Goal: Task Accomplishment & Management: Manage account settings

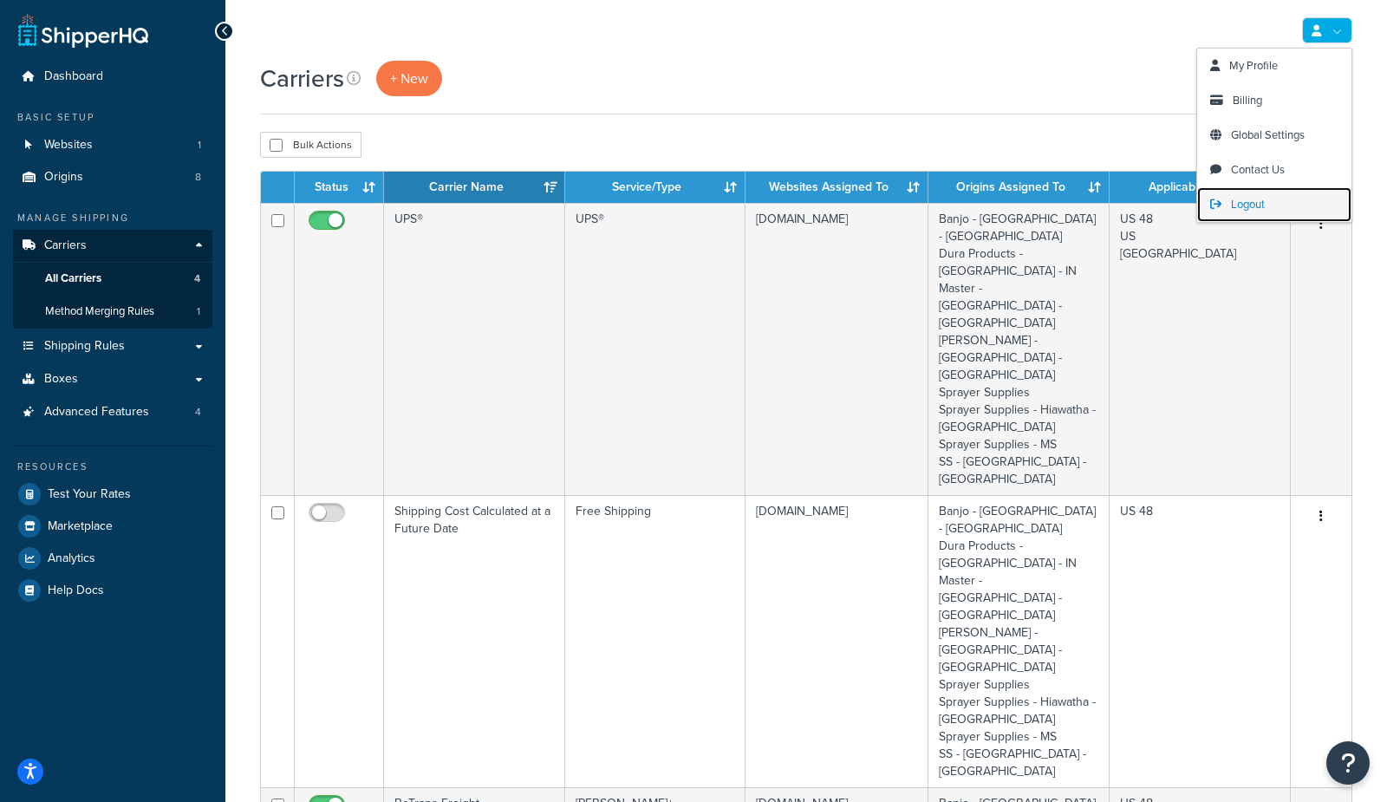
click at [1247, 204] on span "Logout" at bounding box center [1248, 204] width 34 height 16
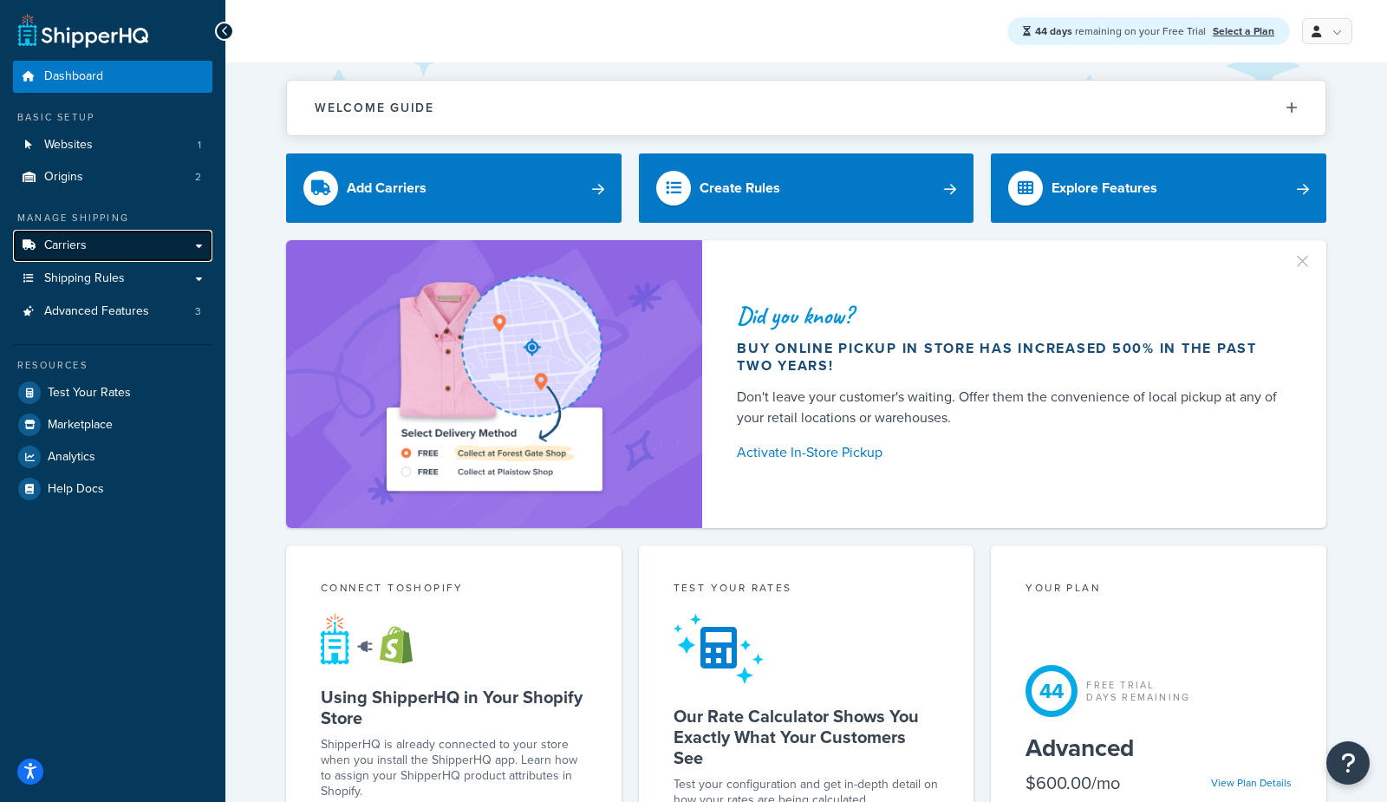
click at [59, 244] on span "Carriers" at bounding box center [65, 245] width 42 height 15
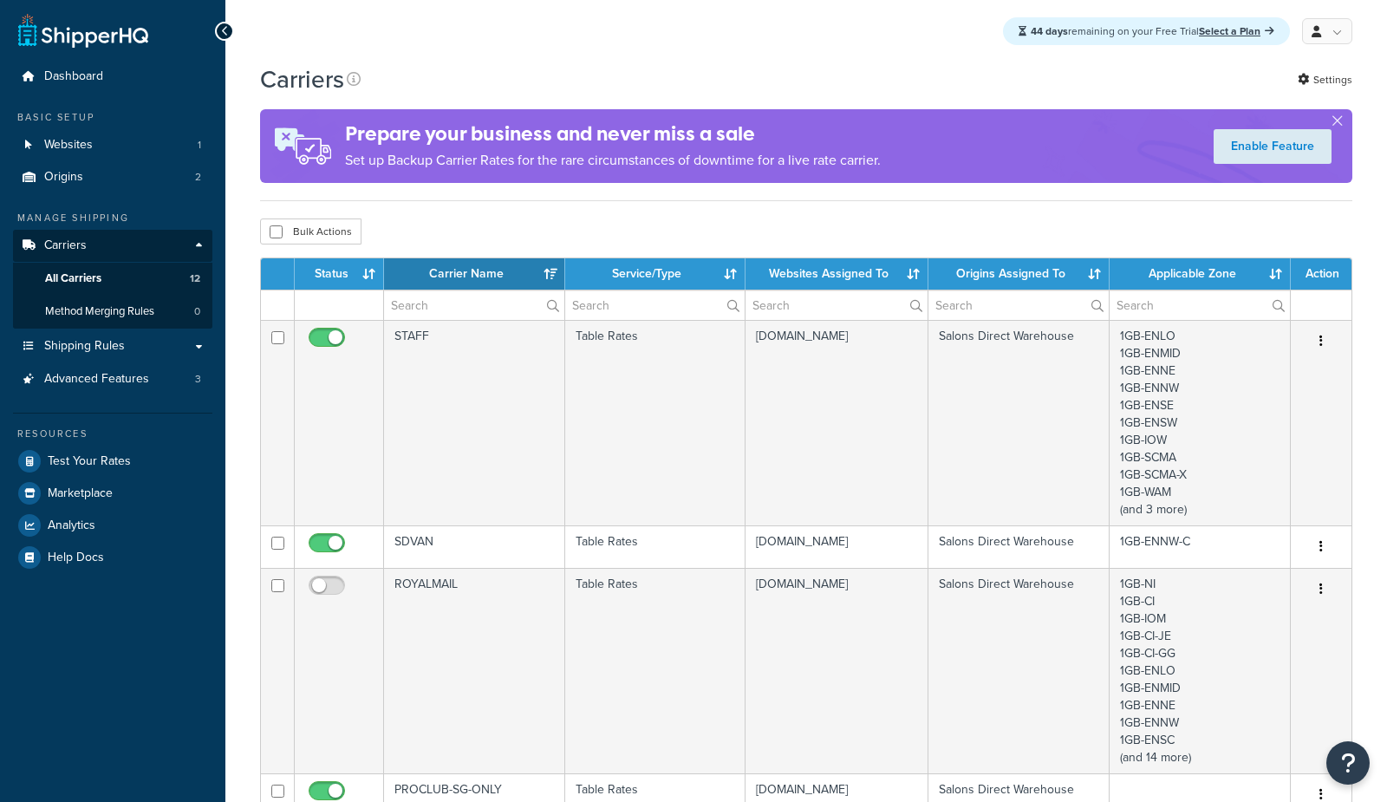
select select "15"
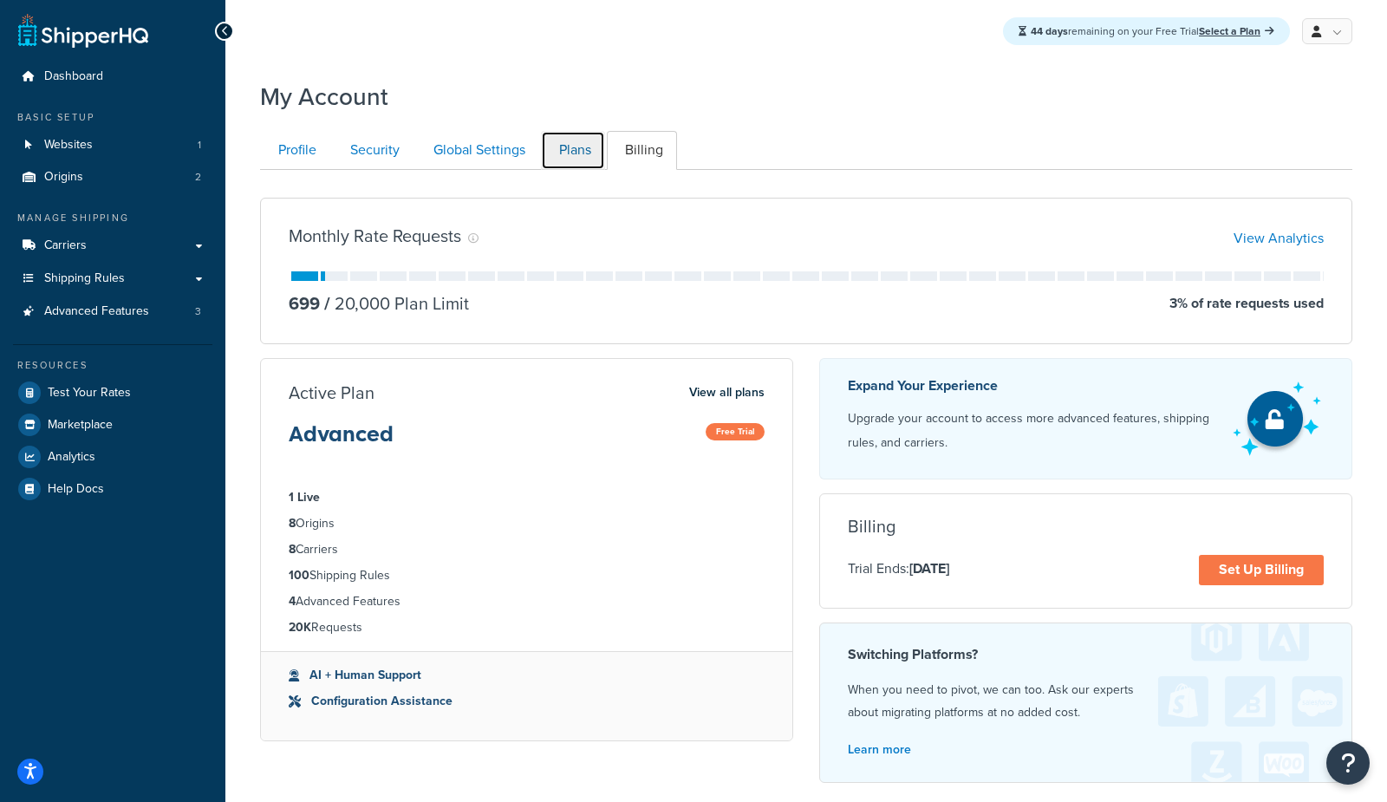
click at [572, 152] on link "Plans" at bounding box center [573, 150] width 64 height 39
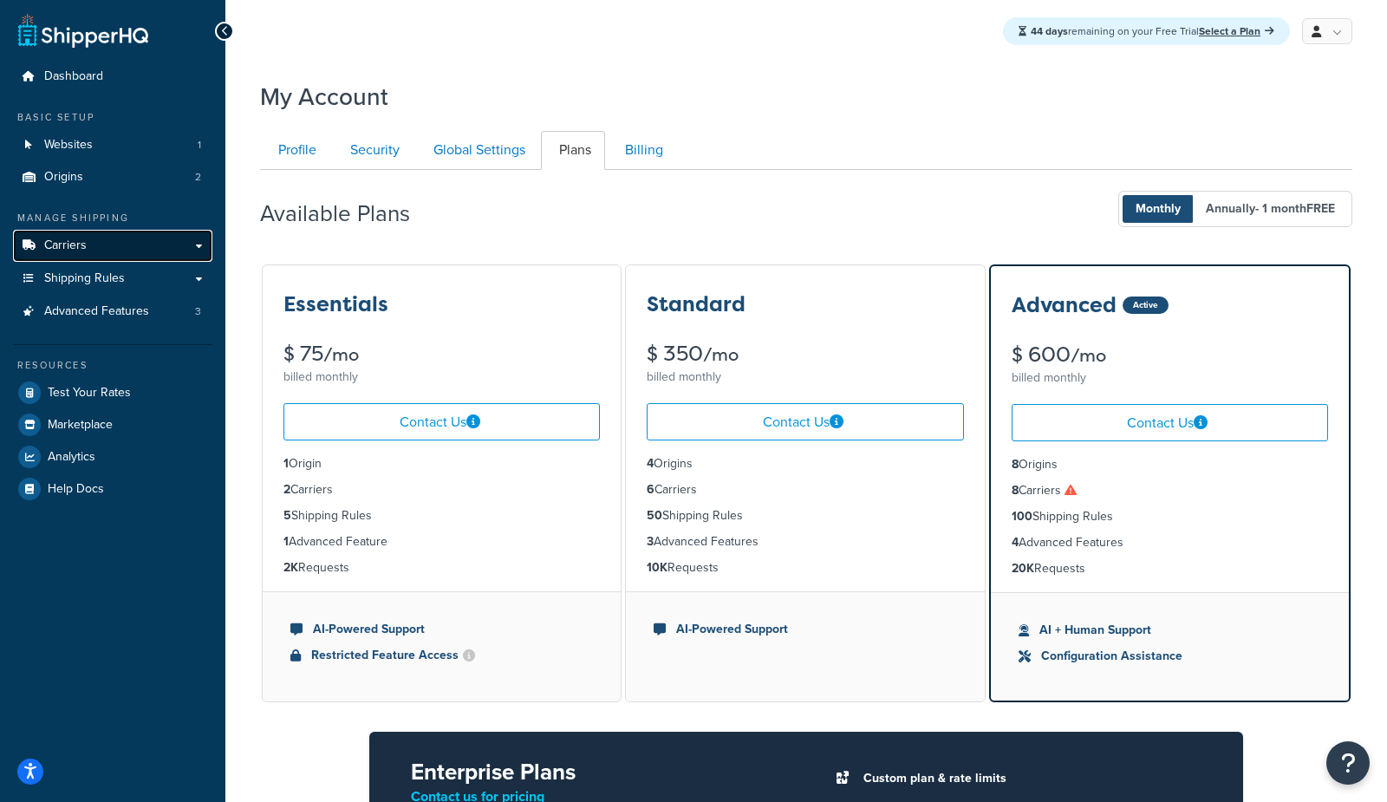
click at [79, 248] on span "Carriers" at bounding box center [65, 245] width 42 height 15
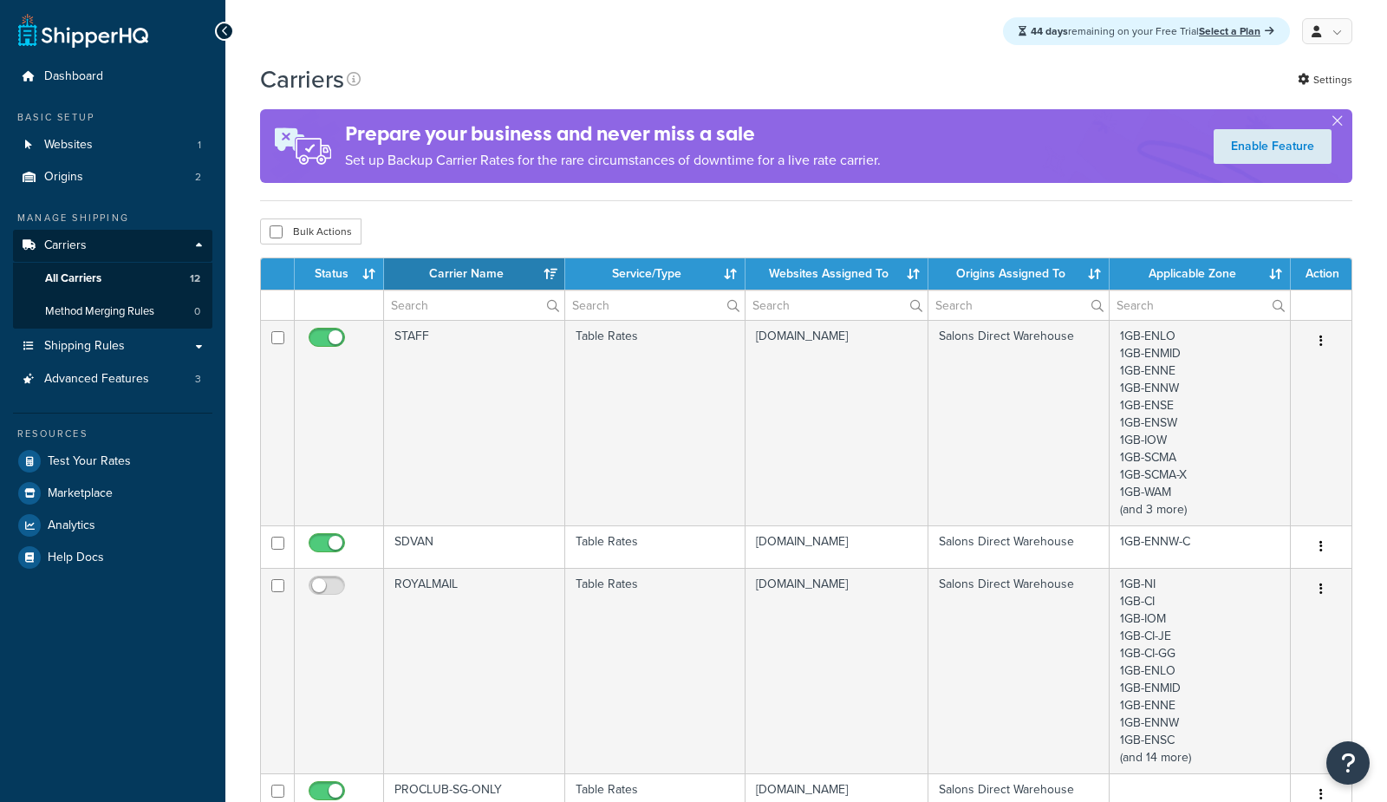
select select "15"
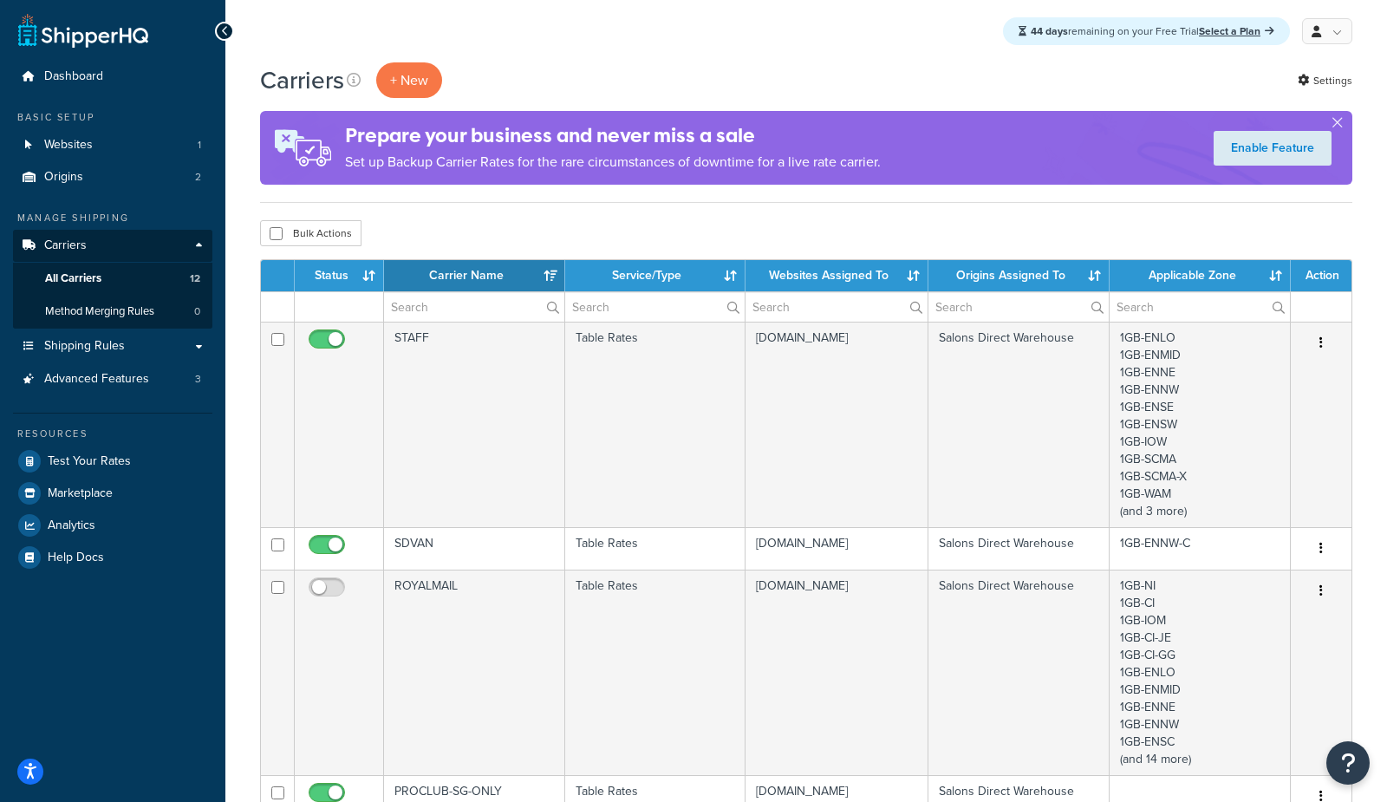
click at [352, 267] on th "Status" at bounding box center [339, 275] width 89 height 31
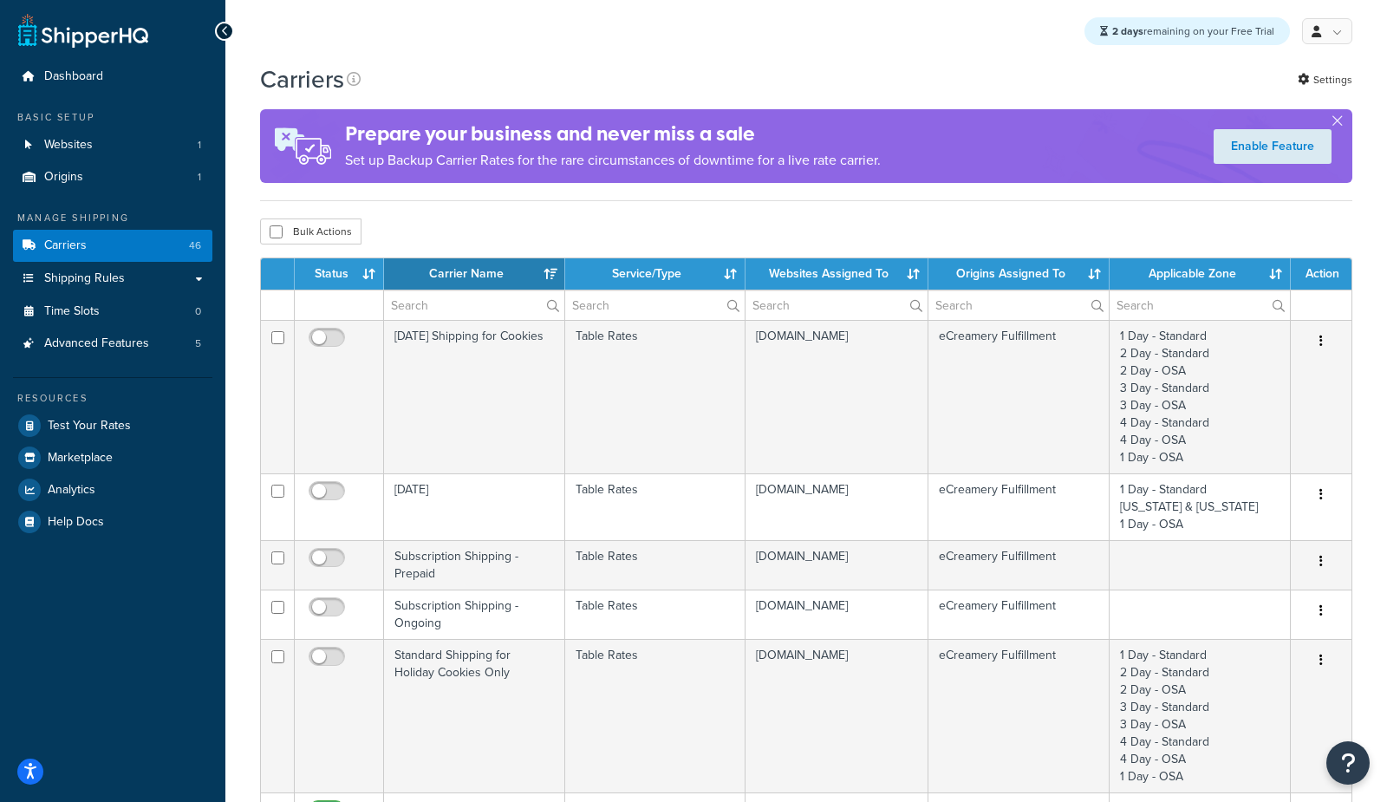
click at [510, 271] on th "Carrier Name" at bounding box center [474, 273] width 181 height 31
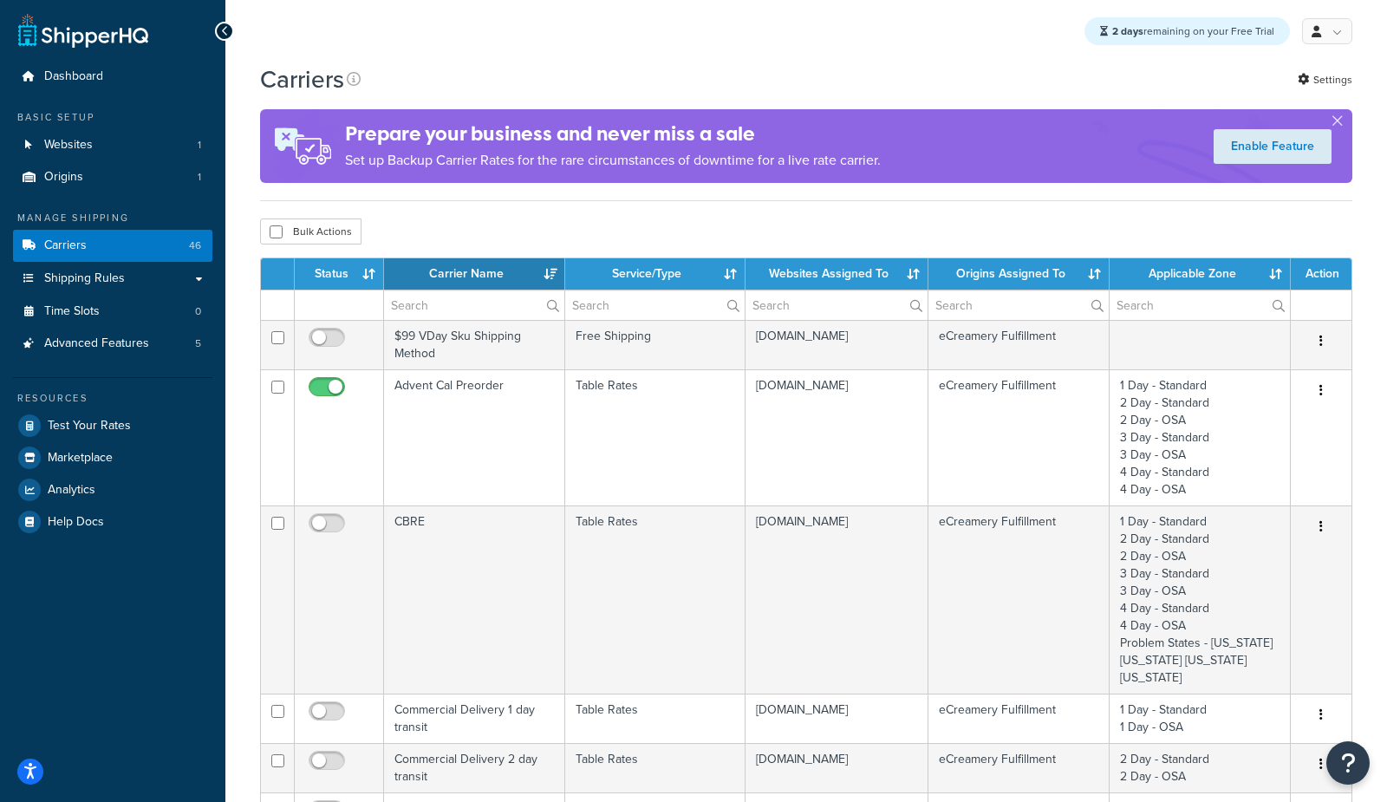
click at [510, 271] on th "Carrier Name" at bounding box center [474, 273] width 181 height 31
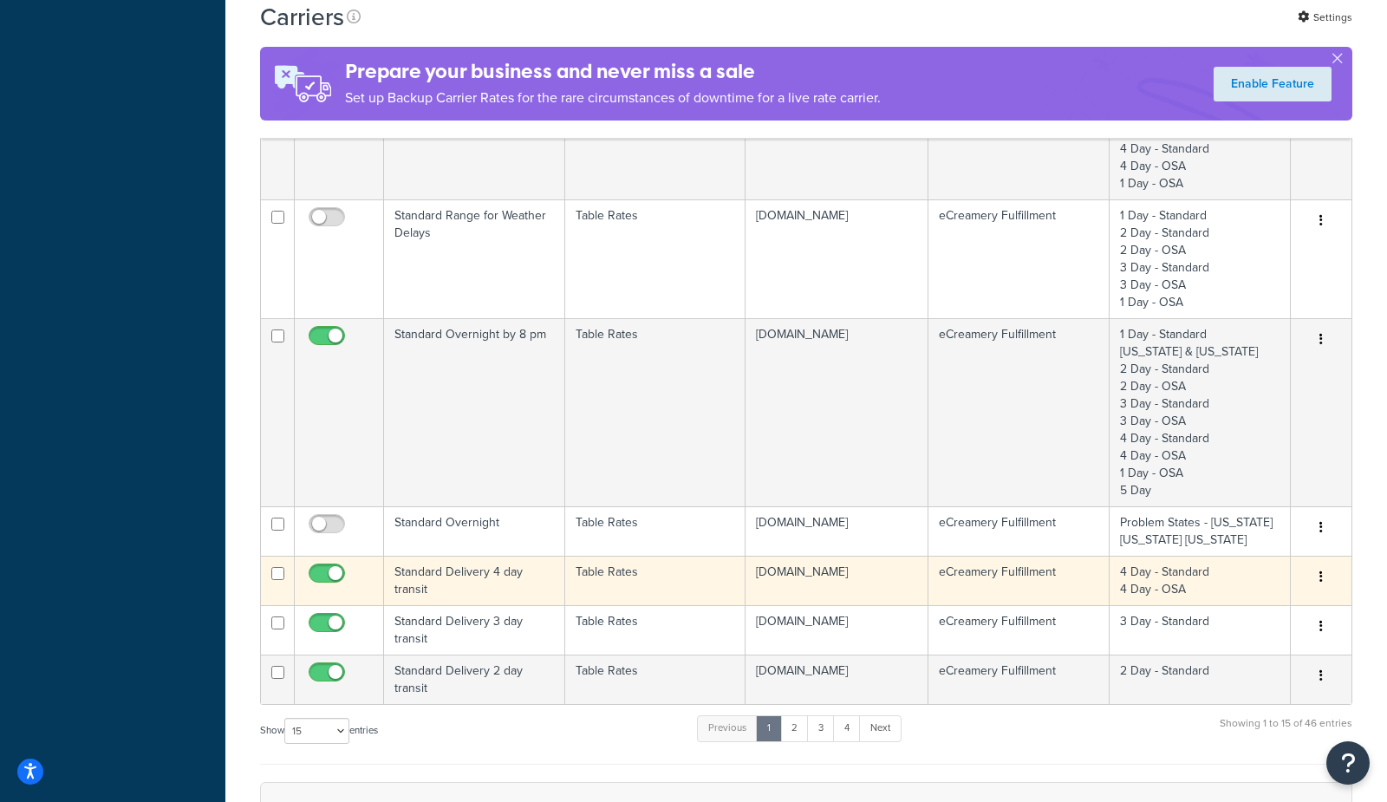
scroll to position [976, 0]
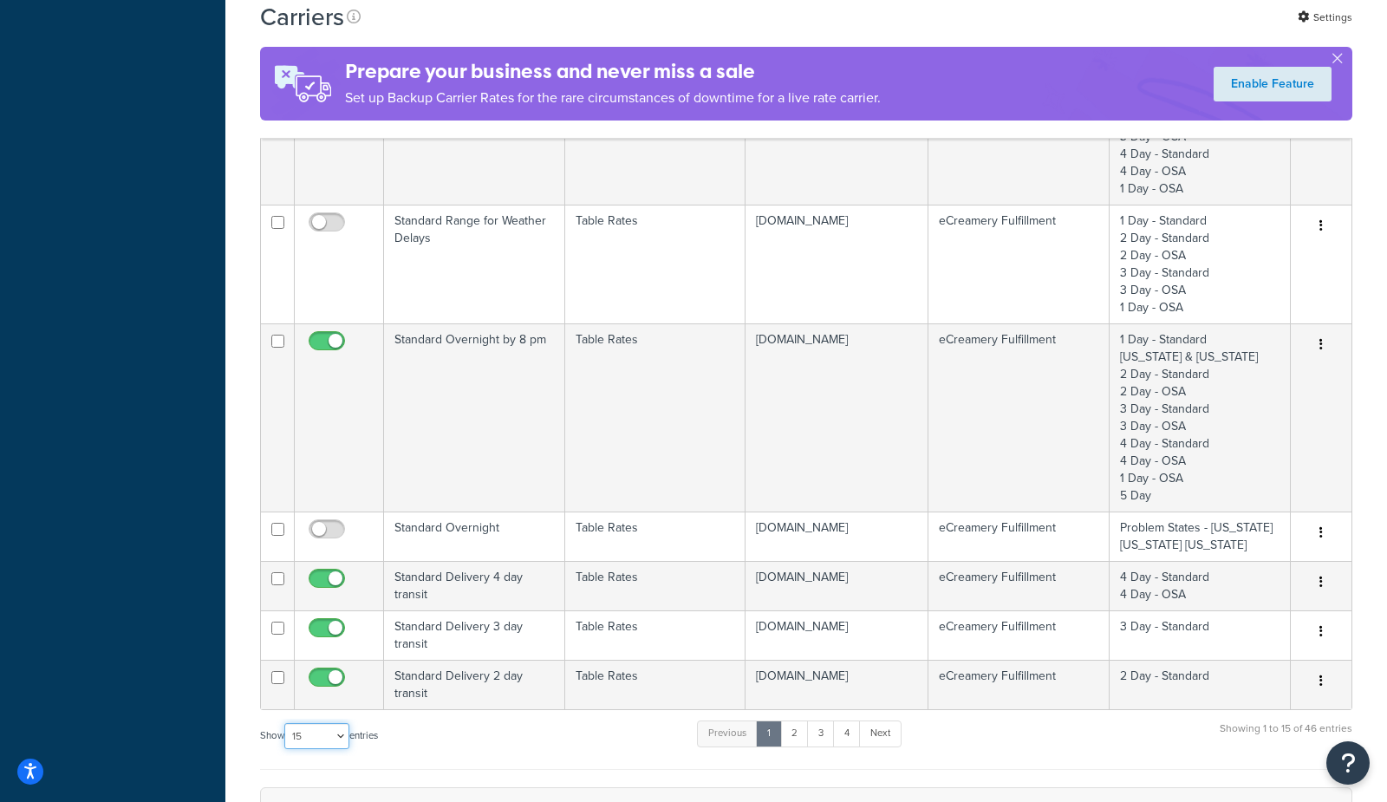
click at [331, 729] on select "10 15 25 50 100" at bounding box center [316, 736] width 65 height 26
select select "100"
click at [286, 749] on select "10 15 25 50 100" at bounding box center [316, 736] width 65 height 26
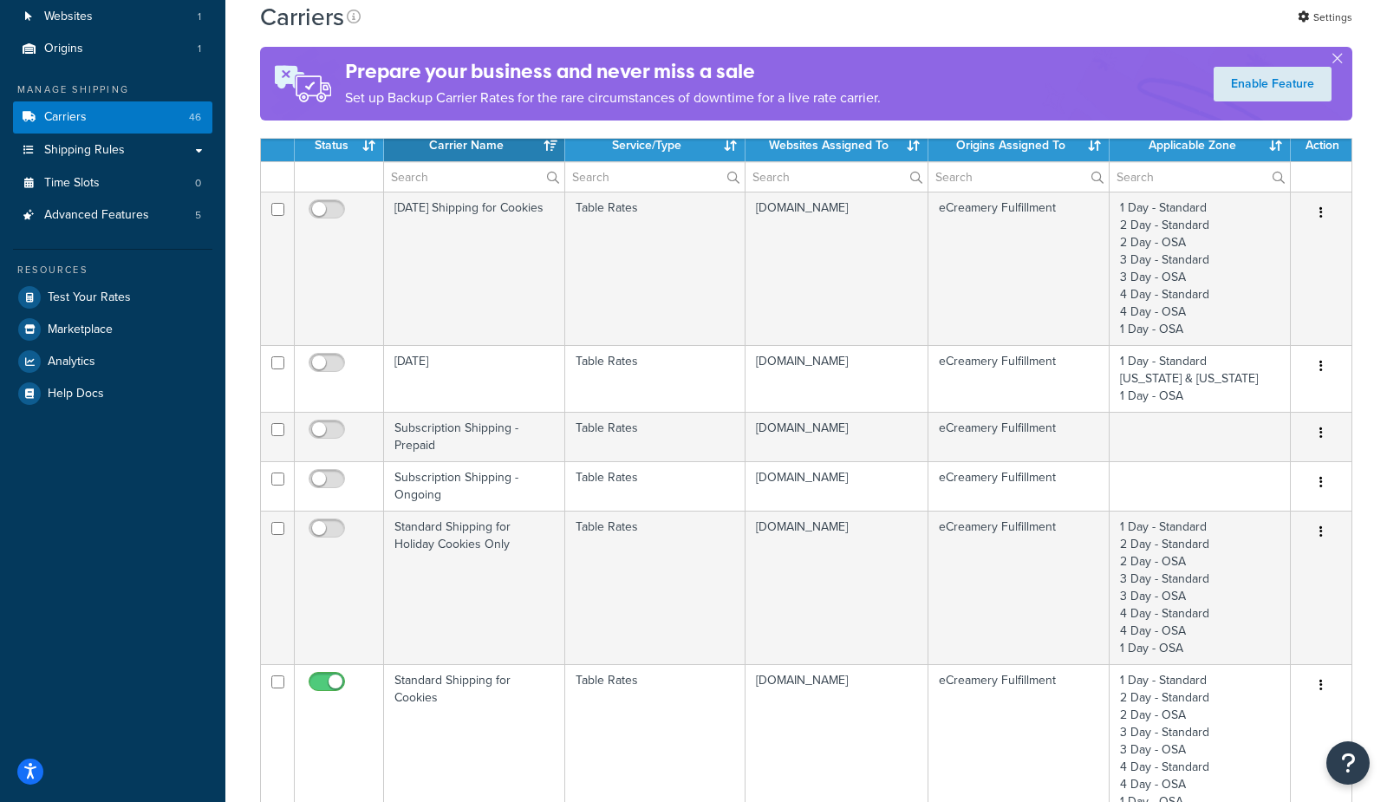
scroll to position [0, 0]
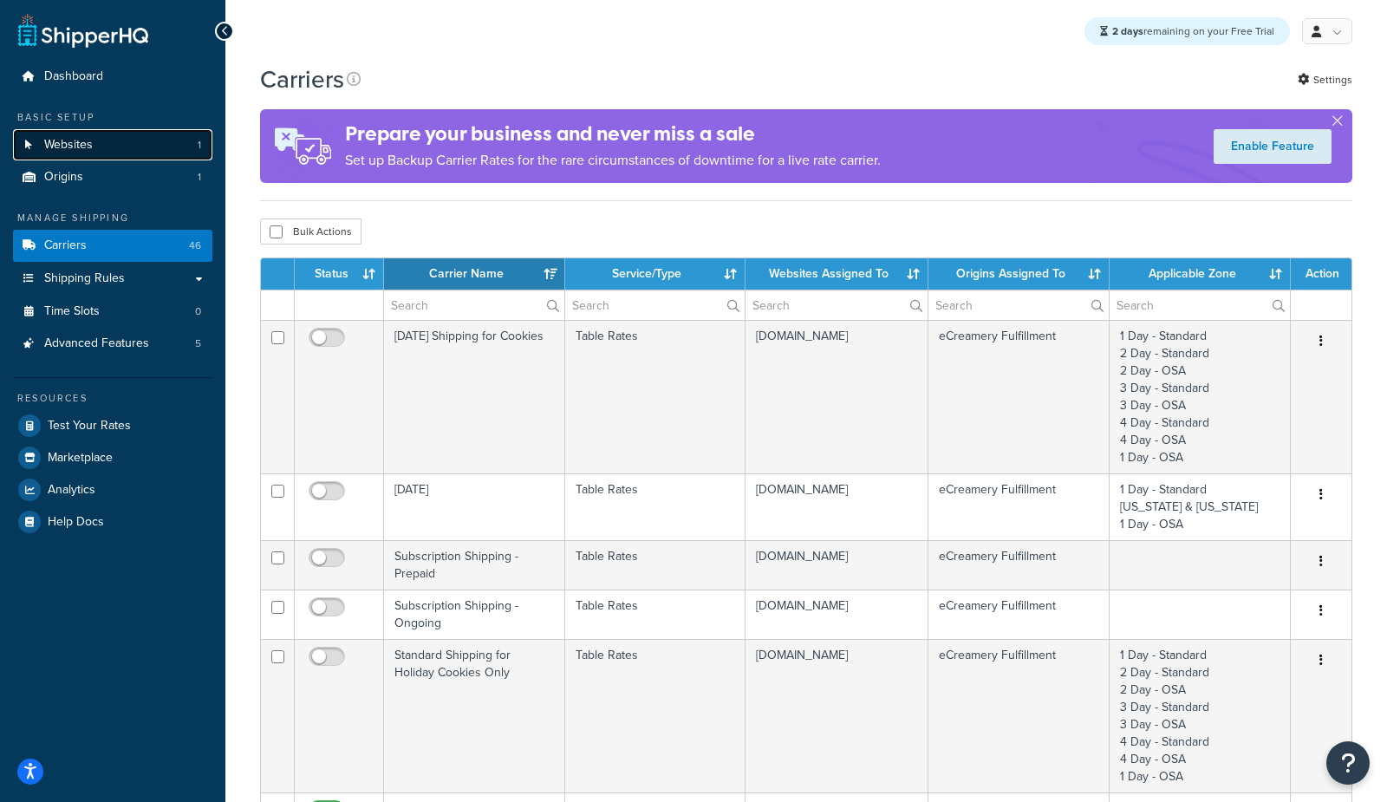
click at [75, 140] on span "Websites" at bounding box center [68, 145] width 49 height 15
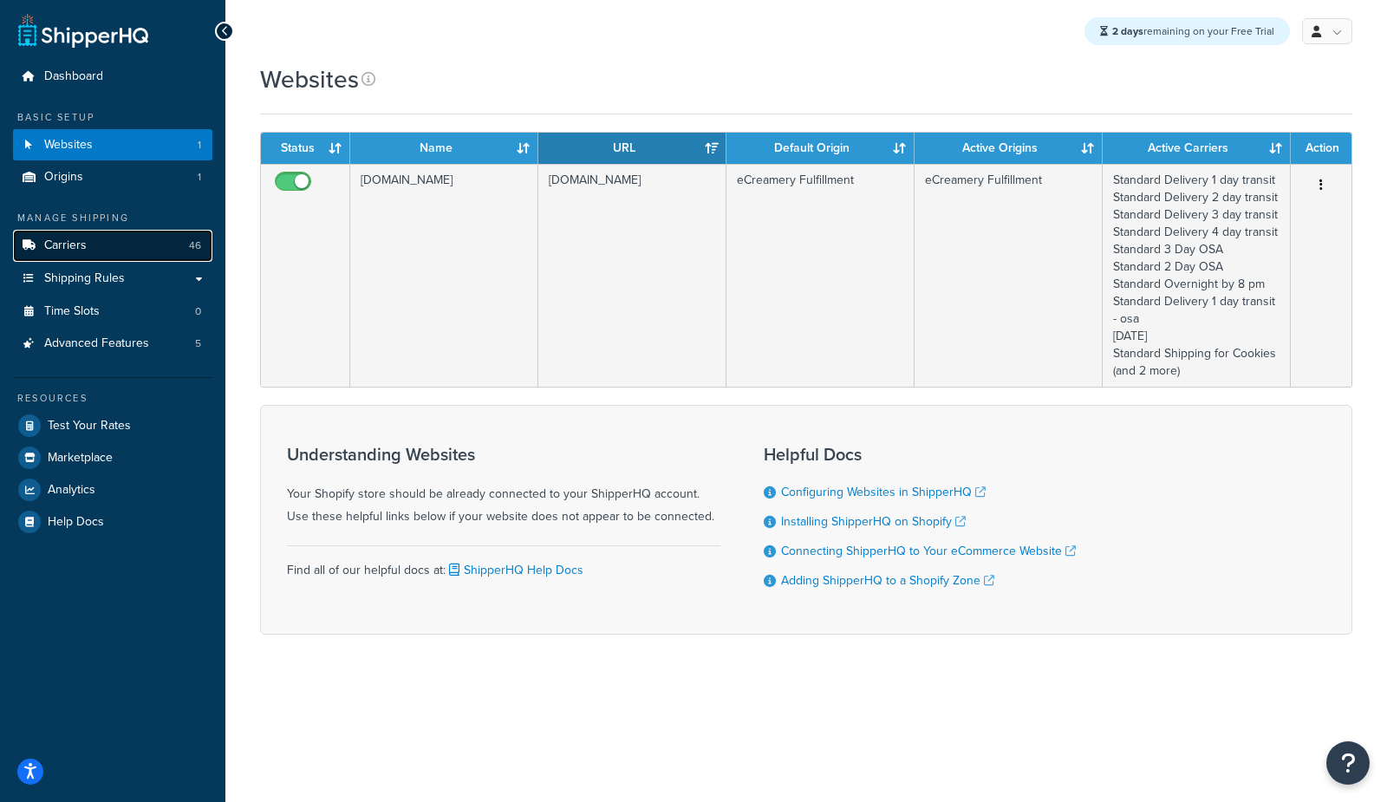
click at [77, 251] on span "Carriers" at bounding box center [65, 245] width 42 height 15
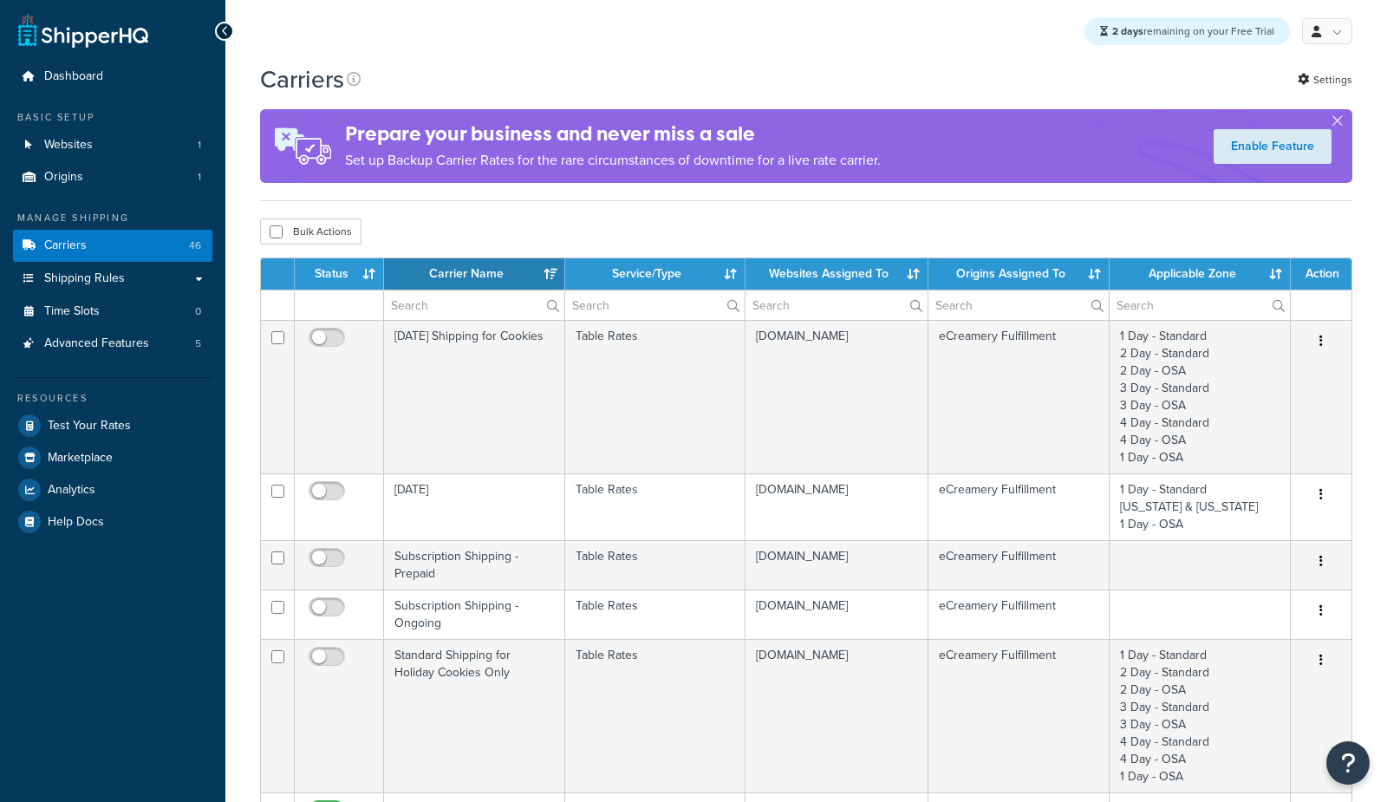
select select "15"
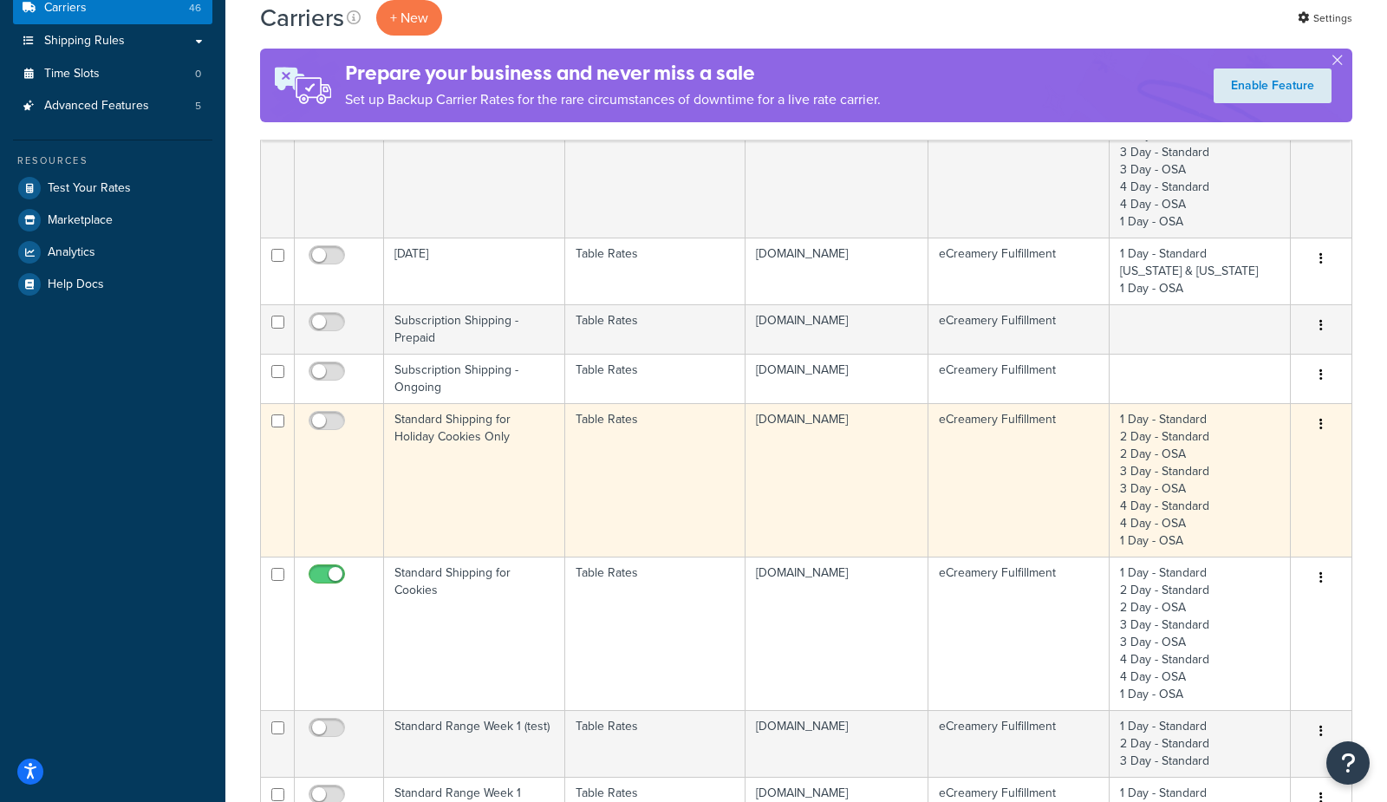
scroll to position [239, 0]
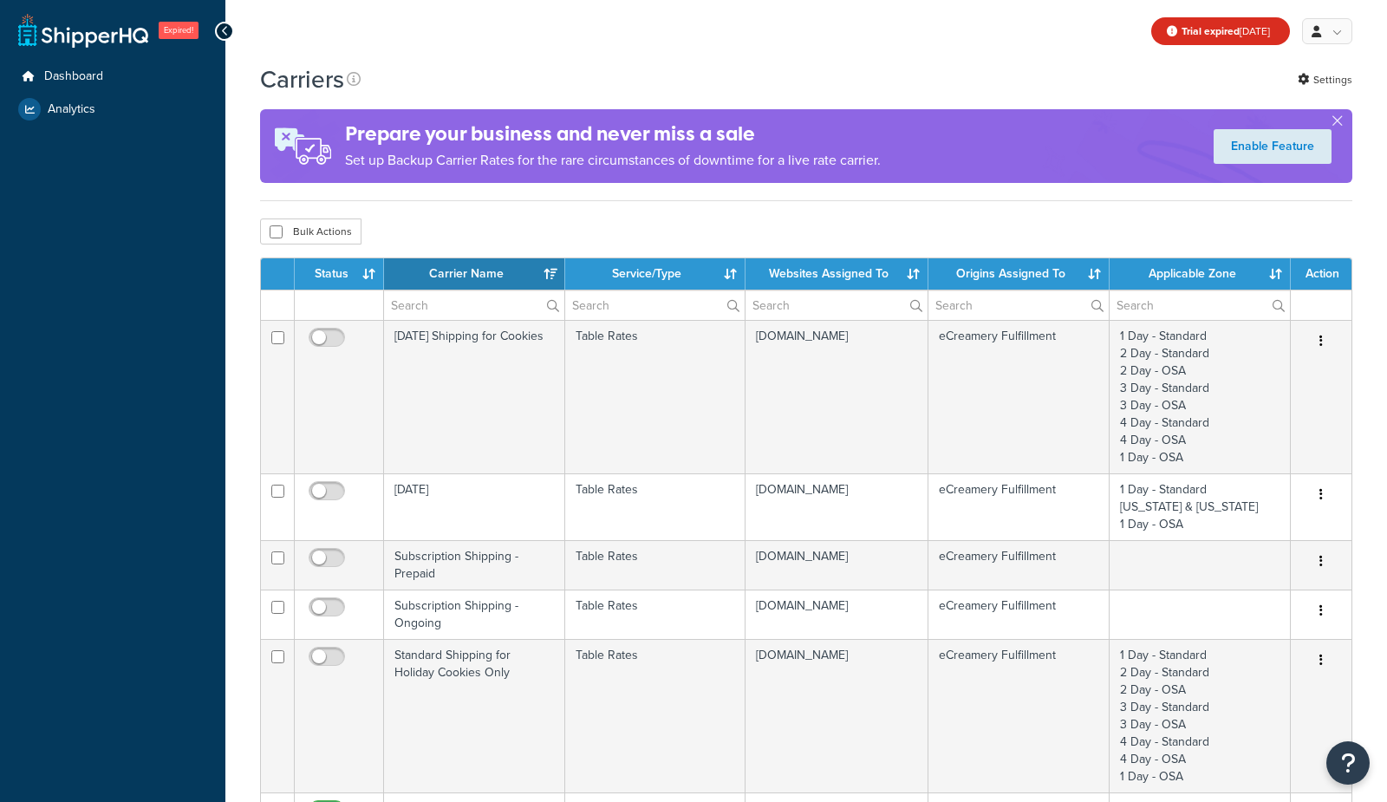
select select "15"
click at [115, 74] on link "Dashboard" at bounding box center [112, 77] width 199 height 32
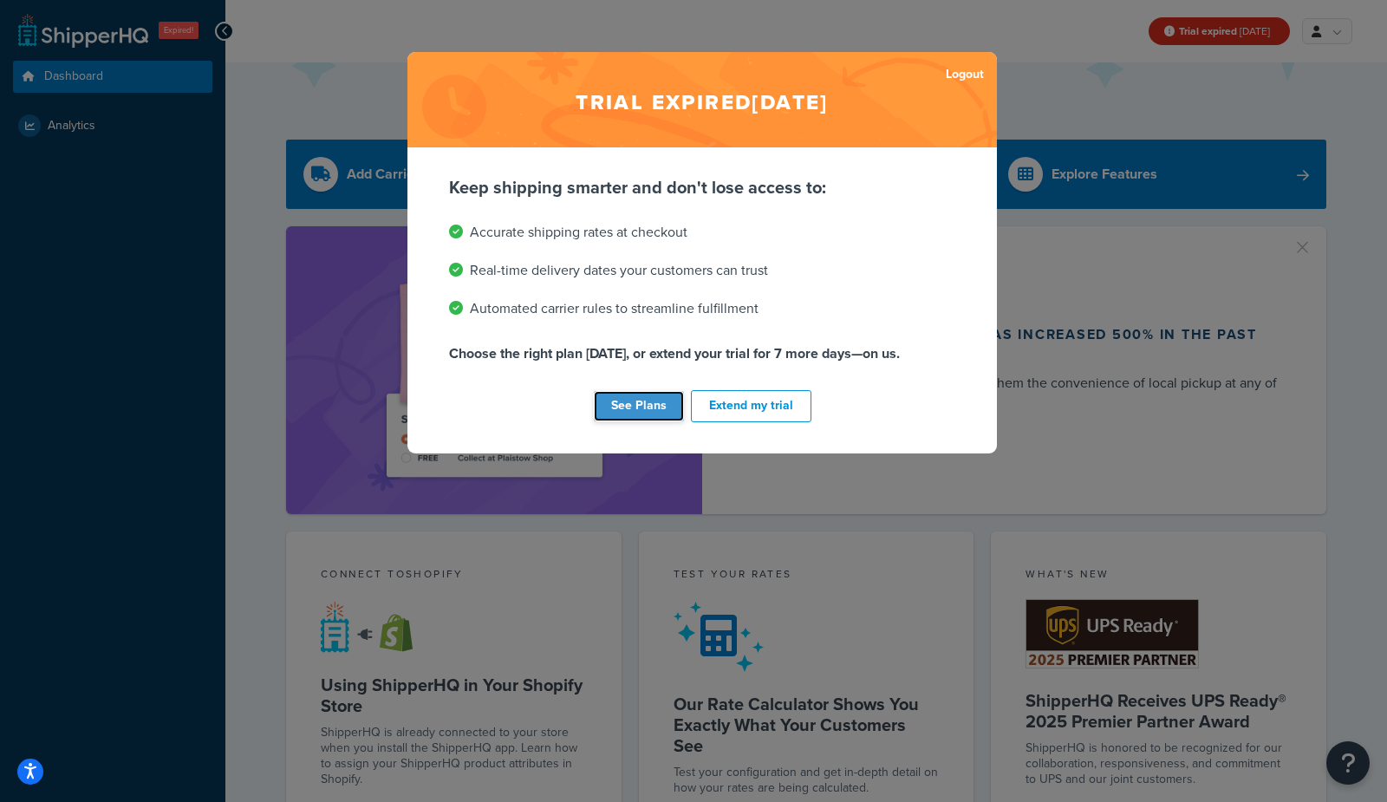
click at [659, 403] on link "See Plans" at bounding box center [639, 406] width 90 height 30
